Goal: Task Accomplishment & Management: Use online tool/utility

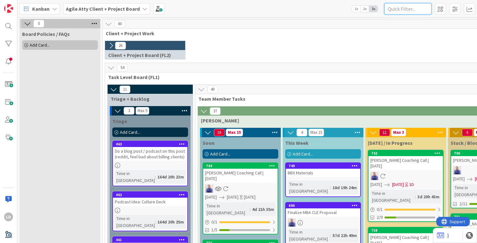
click at [405, 11] on input "text" at bounding box center [407, 8] width 47 height 11
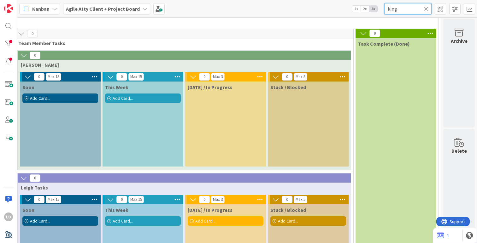
scroll to position [26, 180]
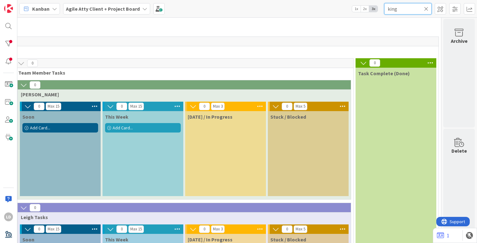
type input "king"
click at [117, 126] on span "Add Card..." at bounding box center [123, 128] width 20 height 6
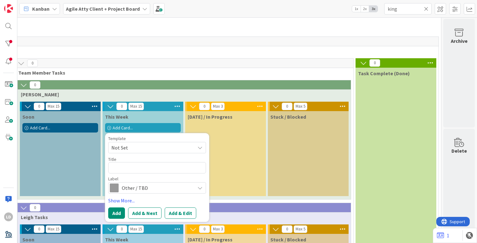
type textarea "x"
type textarea "C"
type textarea "x"
type textarea "Ca"
type textarea "x"
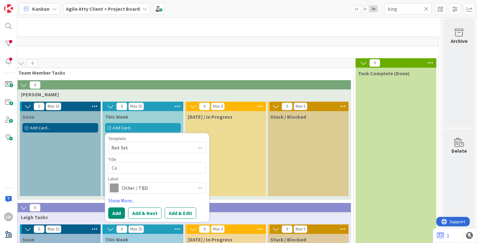
type textarea "Car"
type textarea "x"
type textarea "[PERSON_NAME]"
type textarea "x"
type textarea "[PERSON_NAME]"
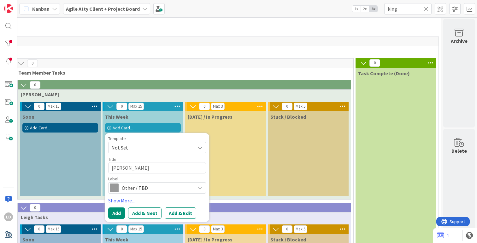
type textarea "x"
type textarea "Cariss"
type textarea "x"
type textarea "[PERSON_NAME]"
type textarea "x"
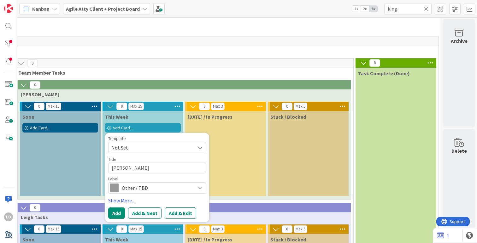
type textarea "[PERSON_NAME]"
type textarea "x"
type textarea "[PERSON_NAME] K"
type textarea "x"
type textarea "[PERSON_NAME] Ki"
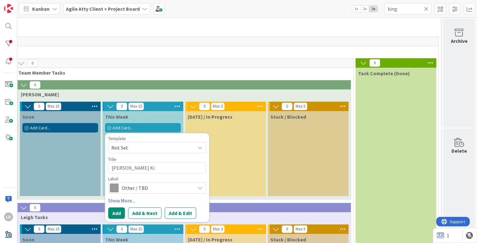
type textarea "x"
type textarea "[PERSON_NAME]"
type textarea "x"
type textarea "[PERSON_NAME]"
type textarea "x"
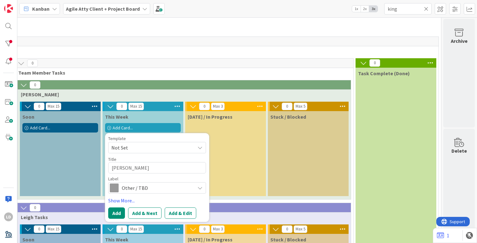
type textarea "[PERSON_NAME] G"
type textarea "x"
type textarea "[PERSON_NAME] Gr"
type textarea "x"
type textarea "[PERSON_NAME] Gre"
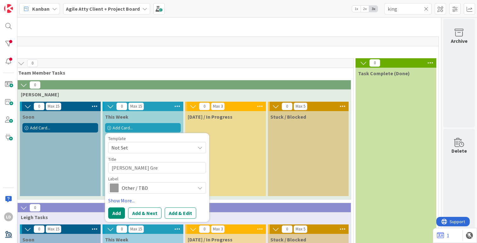
type textarea "x"
type textarea "[PERSON_NAME] Gree"
type textarea "x"
type textarea "[PERSON_NAME] [PERSON_NAME]"
type textarea "x"
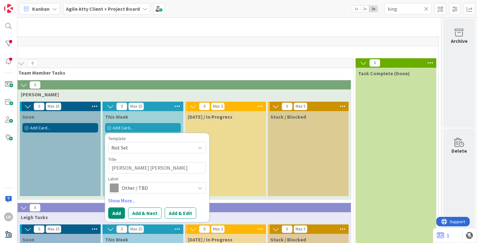
type textarea "[PERSON_NAME] GreenL"
type textarea "x"
type textarea "[PERSON_NAME] [PERSON_NAME]"
type textarea "x"
type textarea "[PERSON_NAME] GreenLin"
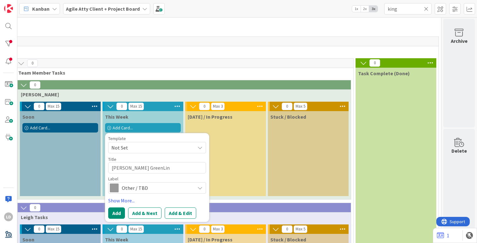
type textarea "x"
type textarea "[PERSON_NAME] GreenLine"
type textarea "x"
type textarea "[PERSON_NAME] GreenLine"
type textarea "x"
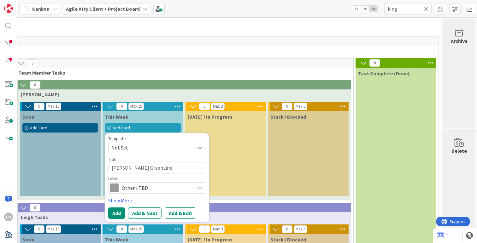
type textarea "[PERSON_NAME] GreenLine D"
type textarea "x"
type textarea "[PERSON_NAME] GreenLine De"
type textarea "x"
type textarea "[PERSON_NAME] GreenLine Dem"
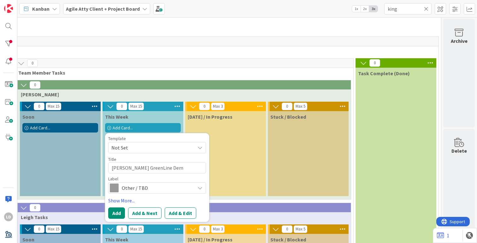
type textarea "x"
type textarea "[PERSON_NAME] GreenLine Demo"
click at [144, 188] on span "Other / TBD" at bounding box center [157, 188] width 70 height 9
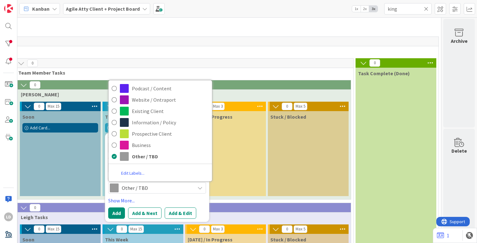
click at [139, 196] on div "Template Not Set Title 27 / 128 [PERSON_NAME] GreenLine Demo Label Other / TBD …" at bounding box center [157, 177] width 98 height 83
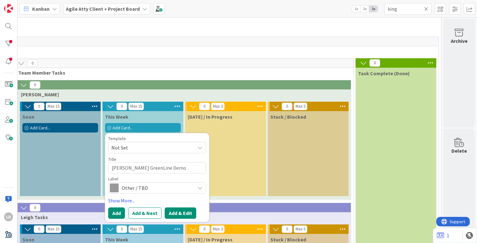
click at [180, 211] on button "Add & Edit" at bounding box center [181, 213] width 32 height 11
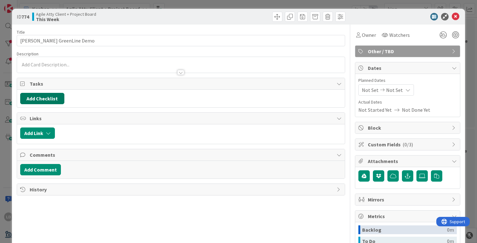
click at [52, 101] on button "Add Checklist" at bounding box center [42, 98] width 44 height 11
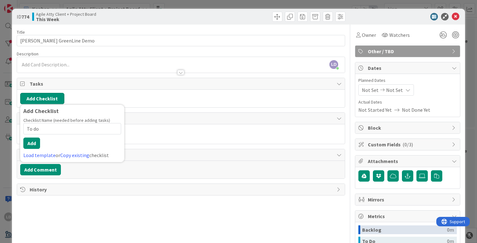
type input "To do:"
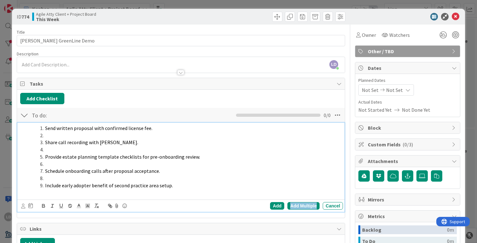
click at [310, 204] on div "Add Multiple" at bounding box center [303, 206] width 32 height 8
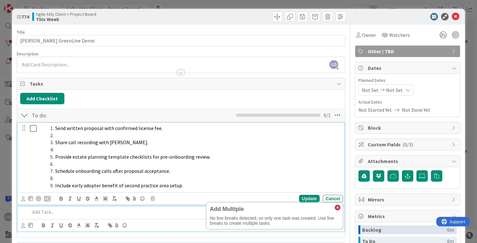
click at [295, 159] on li "Provide estate planning template checklists for pre-onboarding review." at bounding box center [194, 156] width 292 height 7
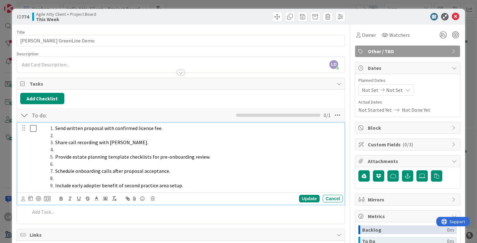
click at [73, 139] on li "Share call recording with [PERSON_NAME]." at bounding box center [194, 142] width 292 height 7
click at [67, 133] on li at bounding box center [194, 135] width 292 height 7
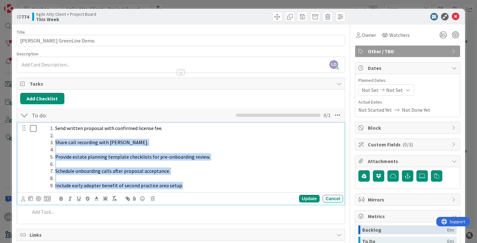
drag, startPoint x: 182, startPoint y: 185, endPoint x: 54, endPoint y: 143, distance: 135.4
click at [54, 143] on ol "Send written proposal with confirmed license fee. Share call recording with [PE…" at bounding box center [190, 157] width 300 height 64
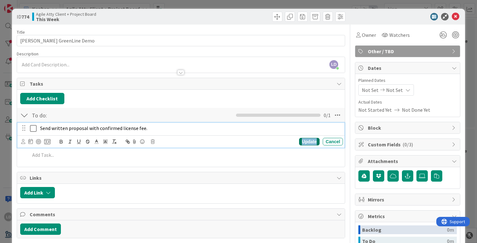
click at [305, 141] on div "Update" at bounding box center [309, 142] width 20 height 8
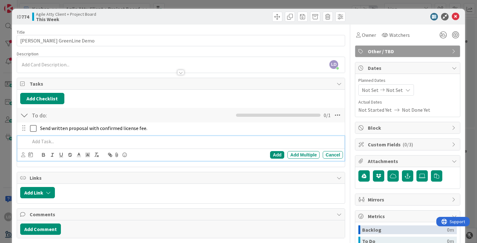
click at [51, 139] on p at bounding box center [185, 141] width 310 height 7
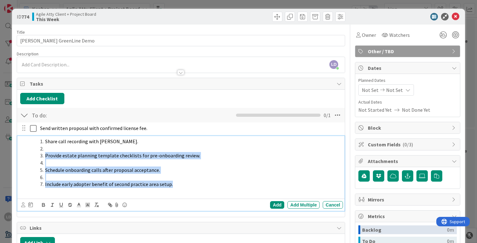
drag, startPoint x: 172, startPoint y: 186, endPoint x: 40, endPoint y: 154, distance: 135.2
click at [40, 154] on ol "Share call recording with [PERSON_NAME]. Provide estate planning template check…" at bounding box center [185, 163] width 310 height 50
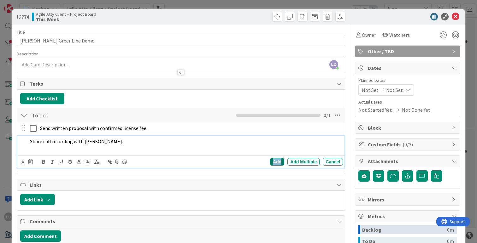
click at [276, 161] on div "Add" at bounding box center [277, 162] width 14 height 8
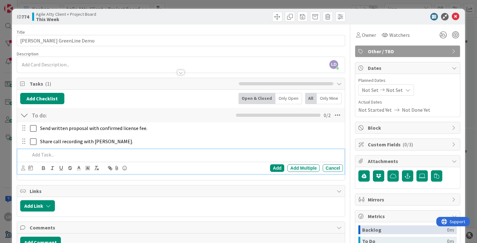
click at [48, 156] on p at bounding box center [185, 154] width 310 height 7
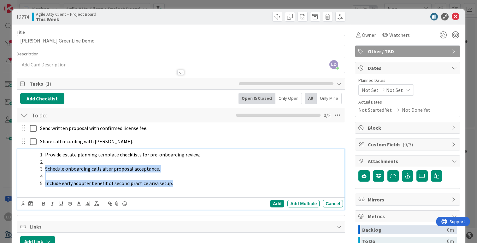
drag, startPoint x: 174, startPoint y: 183, endPoint x: 44, endPoint y: 170, distance: 131.2
click at [44, 170] on ol "Provide estate planning template checklists for pre-onboarding review. Schedule…" at bounding box center [185, 169] width 310 height 36
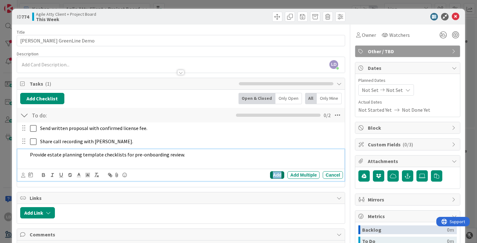
click at [272, 175] on div "Add" at bounding box center [277, 175] width 14 height 8
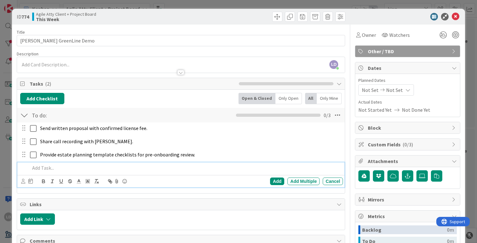
click at [50, 169] on p at bounding box center [185, 168] width 310 height 7
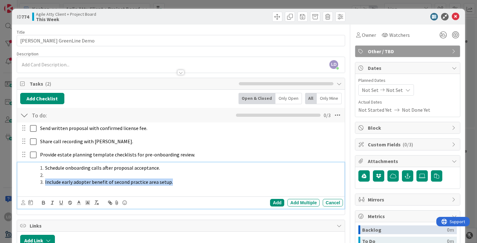
drag, startPoint x: 175, startPoint y: 185, endPoint x: 45, endPoint y: 184, distance: 130.5
click at [45, 184] on li "Include early adopter benefit of second practice area setup." at bounding box center [189, 182] width 303 height 7
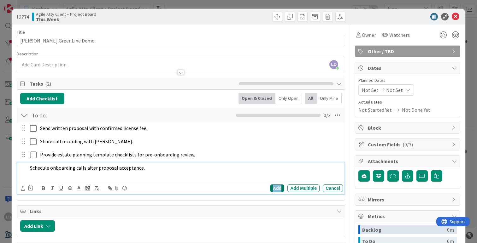
click at [278, 187] on div "Add" at bounding box center [277, 189] width 14 height 8
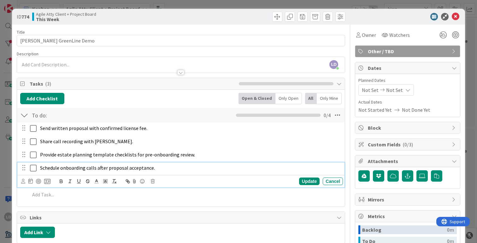
click at [63, 171] on p "Schedule onboarding calls after proposal acceptance." at bounding box center [190, 168] width 300 height 7
click at [203, 149] on div "Send written proposal with confirmed license fee. Update Cancel Share call reco…" at bounding box center [180, 163] width 321 height 80
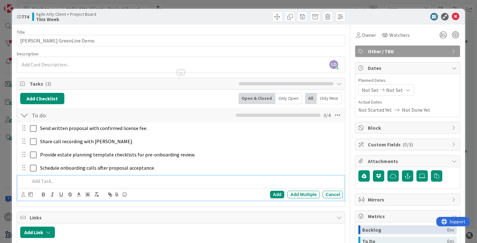
click at [69, 181] on p at bounding box center [185, 181] width 310 height 7
click at [272, 196] on div "Add" at bounding box center [277, 195] width 14 height 8
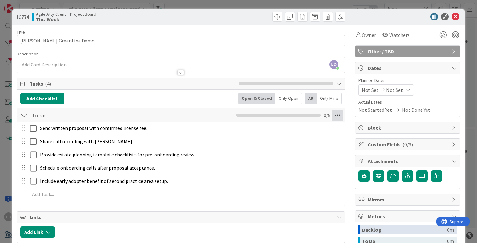
click at [333, 116] on icon at bounding box center [337, 115] width 11 height 11
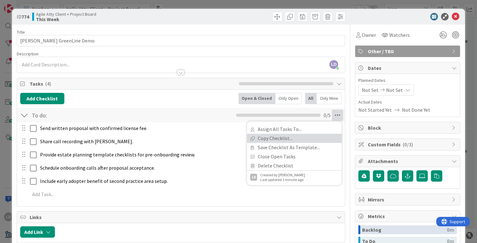
click at [269, 134] on link "Copy Checklist..." at bounding box center [294, 138] width 95 height 9
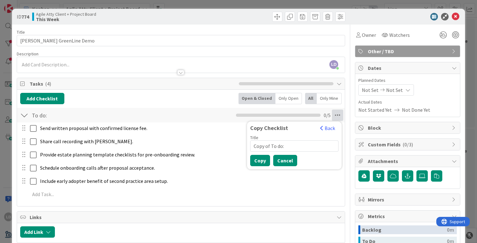
click at [282, 161] on button "Cancel" at bounding box center [285, 160] width 24 height 11
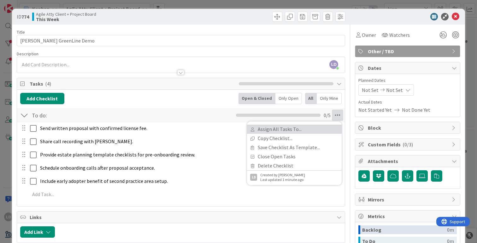
click at [293, 128] on link "Assign All Tasks To..." at bounding box center [294, 129] width 95 height 9
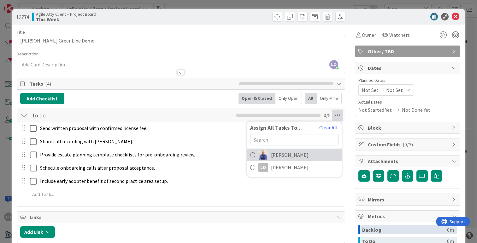
click at [256, 155] on link "[PERSON_NAME]" at bounding box center [294, 155] width 95 height 13
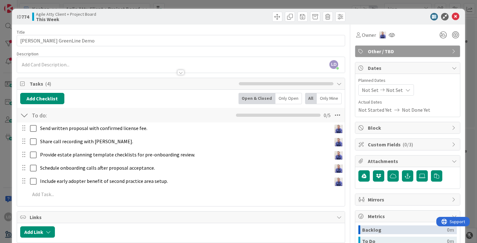
click at [414, 23] on div "ID 774 Agile Atty Client + Project Board This Week" at bounding box center [238, 17] width 453 height 16
click at [370, 89] on span "Not Set" at bounding box center [370, 90] width 17 height 8
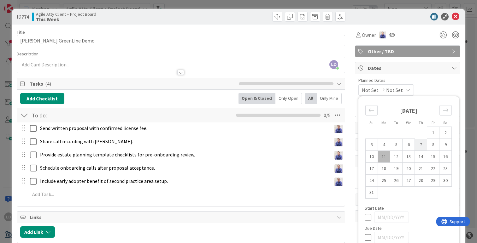
click at [421, 146] on td "7" at bounding box center [420, 145] width 12 height 12
type input "[DATE]"
click at [421, 146] on td "7" at bounding box center [420, 145] width 12 height 12
click at [434, 146] on td "8" at bounding box center [433, 145] width 12 height 12
type input "[DATE]"
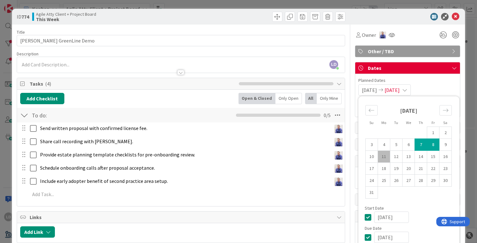
click at [397, 24] on div "ID 774 Agile Atty Client + Project Board This Week" at bounding box center [238, 17] width 453 height 16
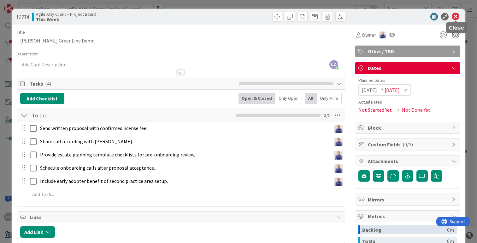
click at [456, 16] on icon at bounding box center [455, 17] width 8 height 8
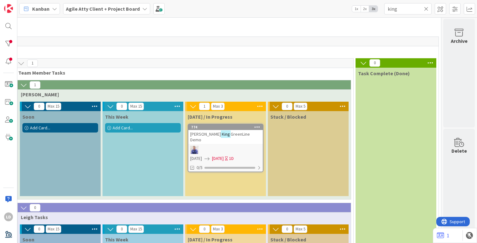
drag, startPoint x: 135, startPoint y: 146, endPoint x: 350, endPoint y: 1, distance: 260.0
